Goal: Navigation & Orientation: Find specific page/section

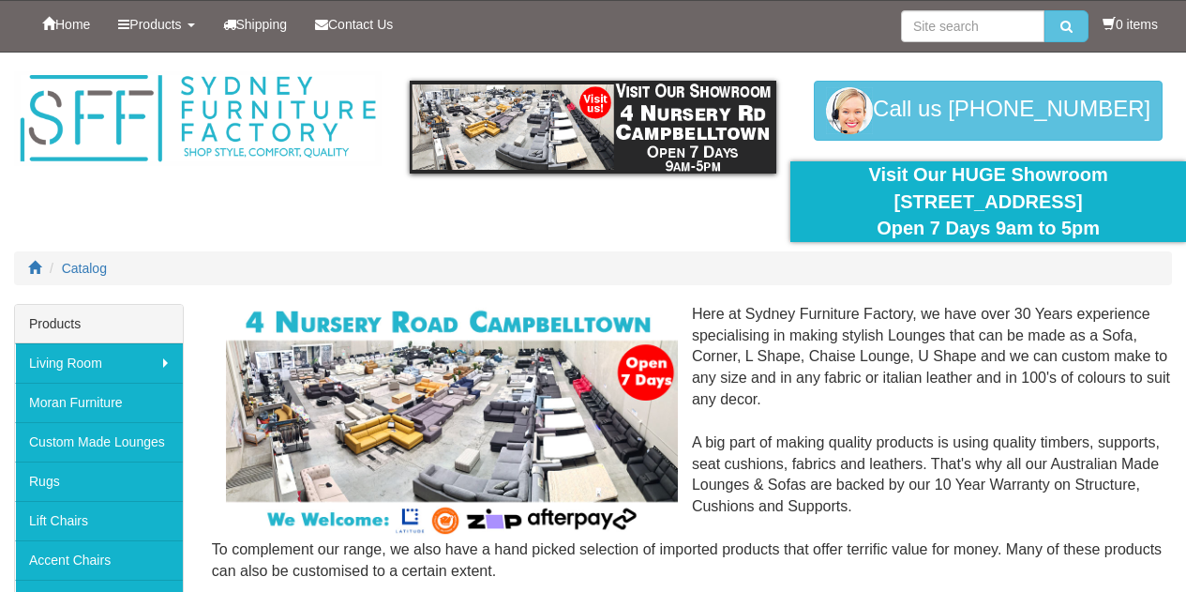
scroll to position [662, 0]
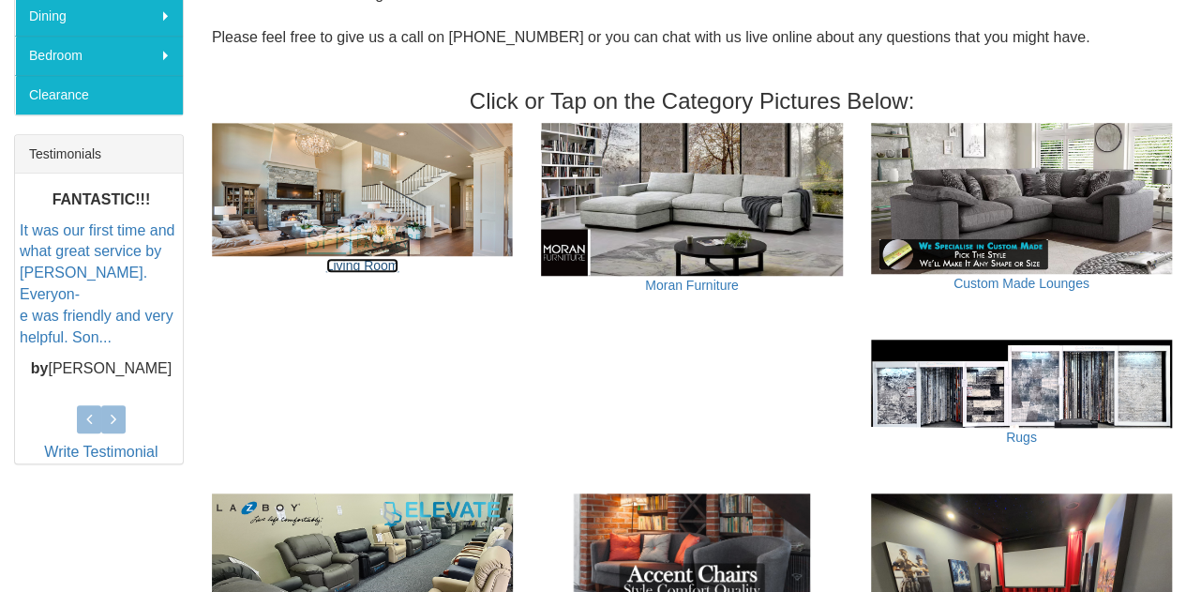
click at [356, 262] on link "Living Room" at bounding box center [362, 265] width 73 height 15
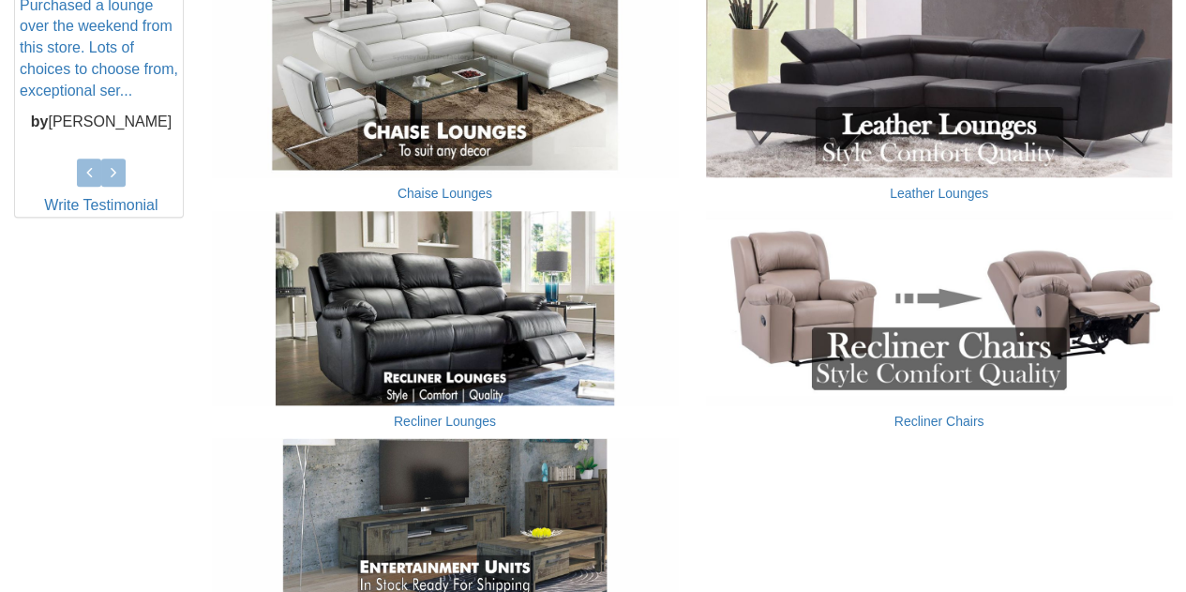
scroll to position [883, 0]
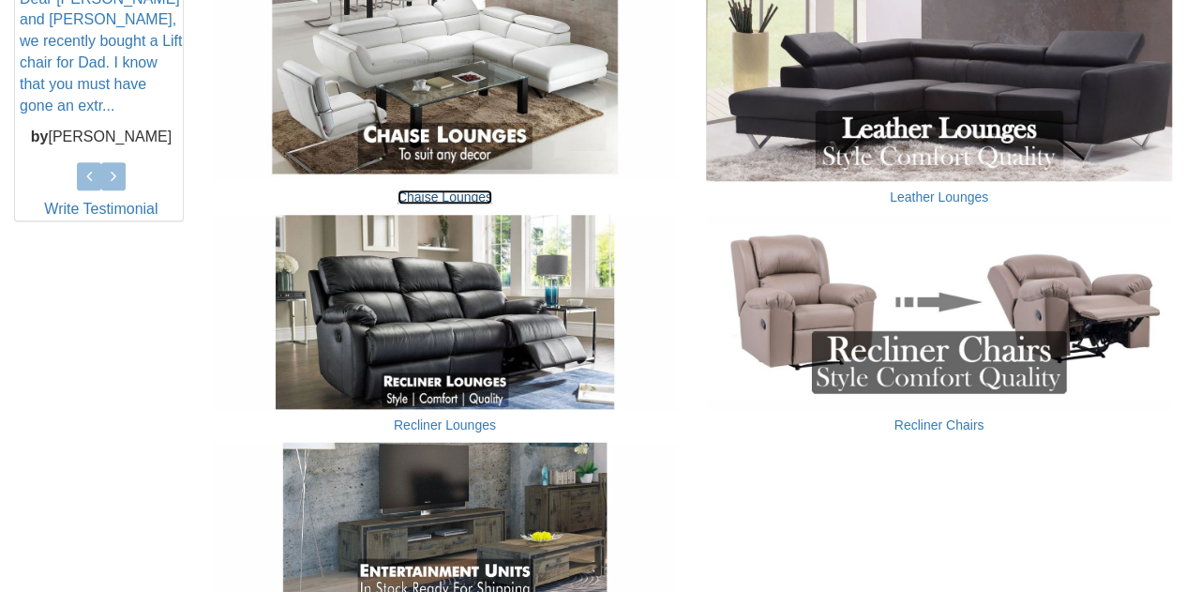
click at [417, 196] on link "Chaise Lounges" at bounding box center [445, 196] width 95 height 15
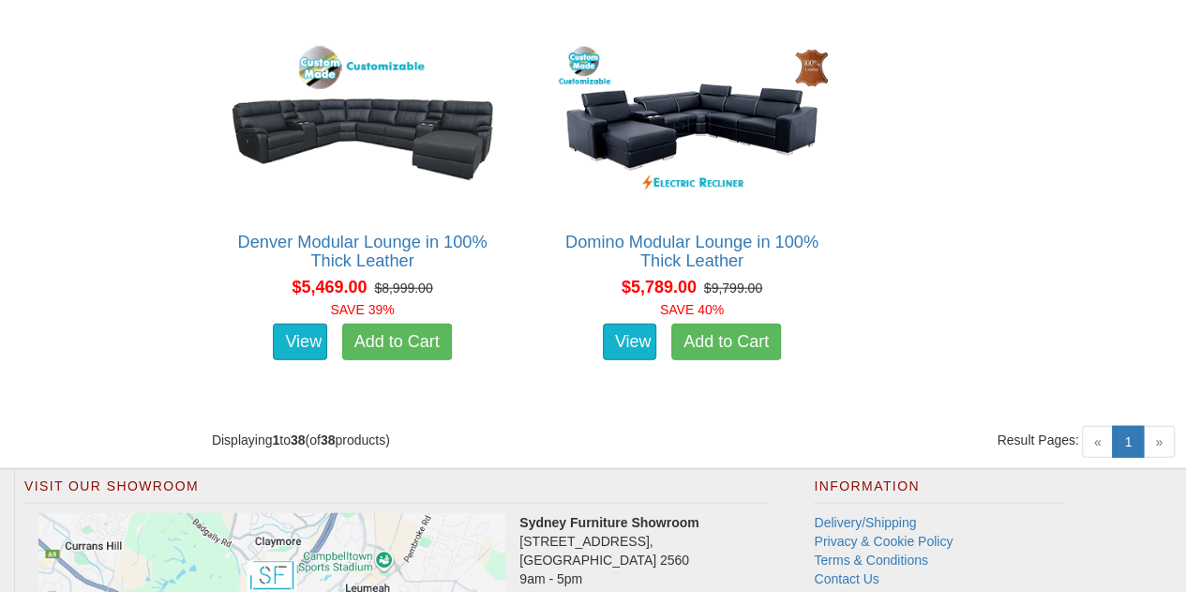
scroll to position [5708, 0]
